Goal: Navigation & Orientation: Go to known website

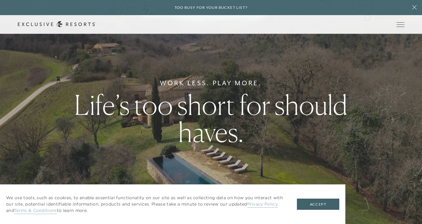
click at [367, 17] on div "Schedule a Meeting Get Started Visit home page Member Login Schedule a Meeting …" at bounding box center [211, 24] width 422 height 19
click at [0, 0] on link "Member Login" at bounding box center [0, 0] width 0 height 0
